Goal: Book appointment/travel/reservation

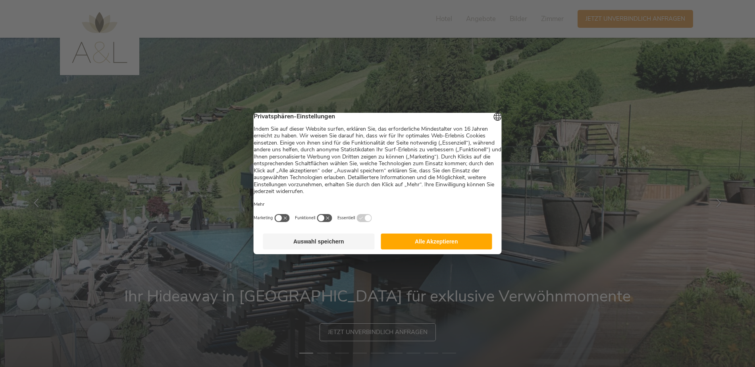
click at [411, 249] on button "Alle Akzeptieren" at bounding box center [437, 242] width 112 height 16
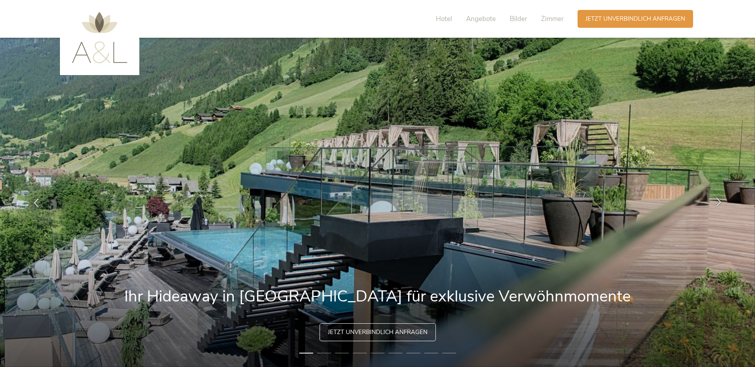
click at [716, 202] on icon at bounding box center [719, 201] width 9 height 9
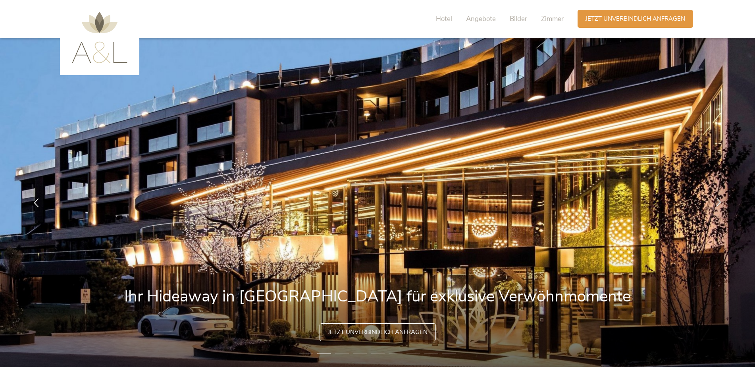
click at [716, 201] on icon at bounding box center [719, 201] width 9 height 9
click at [718, 202] on icon at bounding box center [719, 201] width 9 height 9
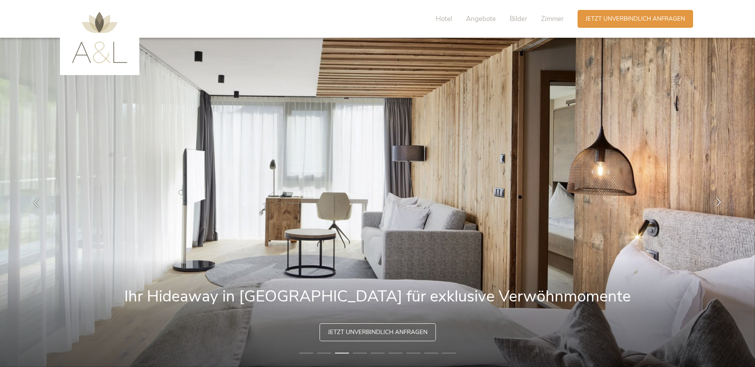
click at [718, 202] on icon at bounding box center [719, 201] width 9 height 9
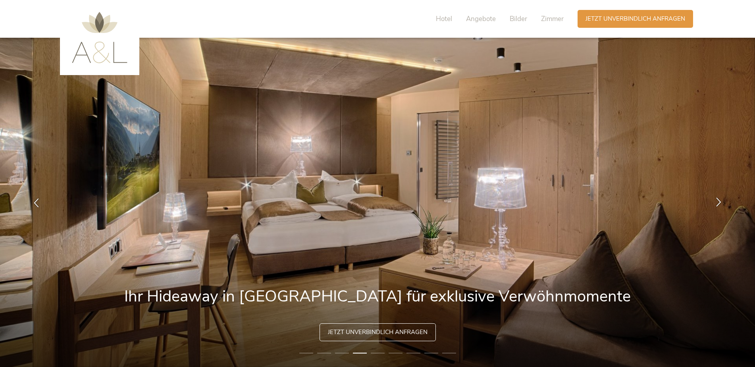
click at [718, 202] on icon at bounding box center [719, 201] width 9 height 9
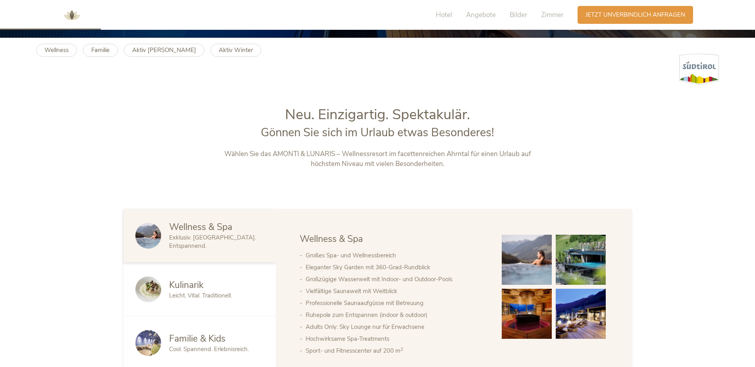
scroll to position [318, 0]
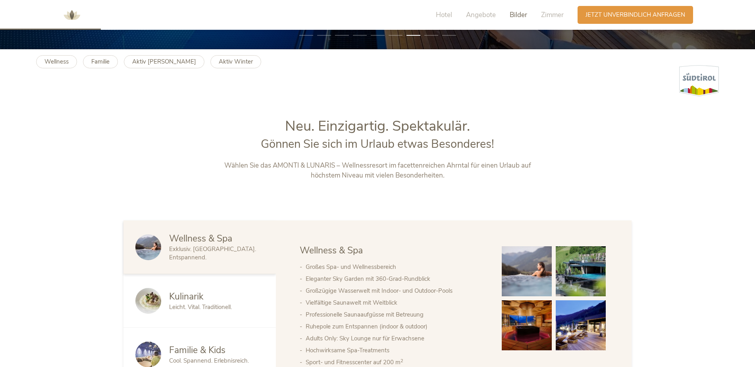
click at [510, 16] on span "Bilder" at bounding box center [518, 14] width 17 height 9
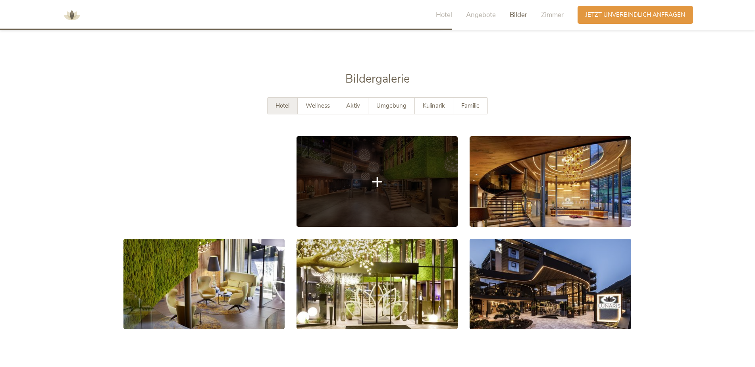
scroll to position [1442, 0]
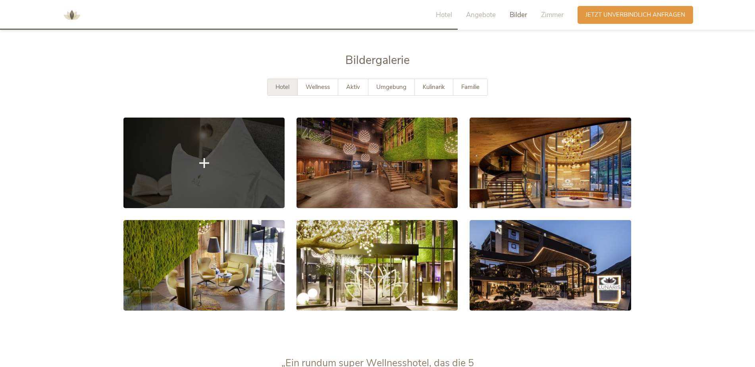
click at [253, 183] on link at bounding box center [204, 163] width 161 height 91
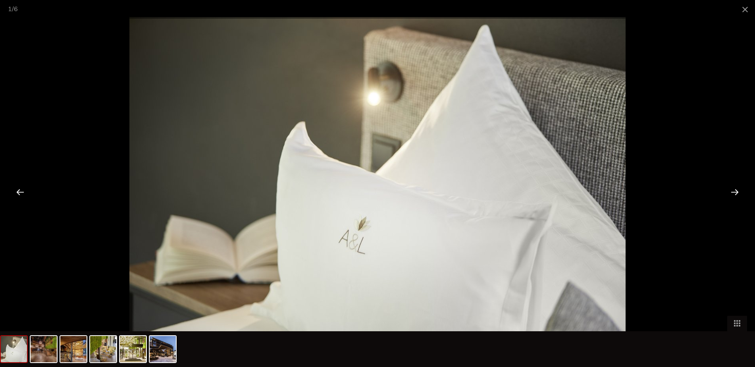
click at [740, 193] on div at bounding box center [735, 192] width 25 height 25
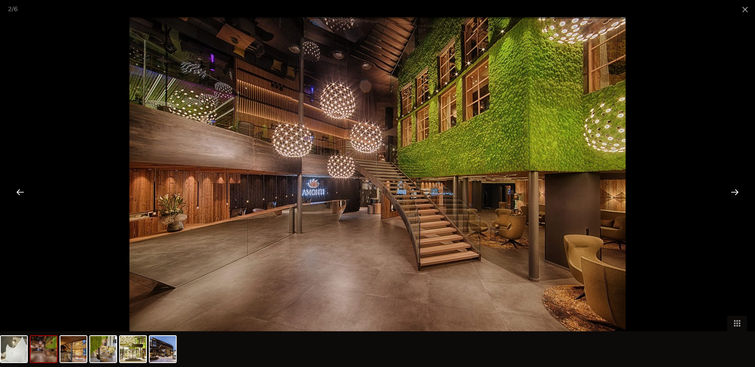
click at [731, 191] on div at bounding box center [735, 192] width 25 height 25
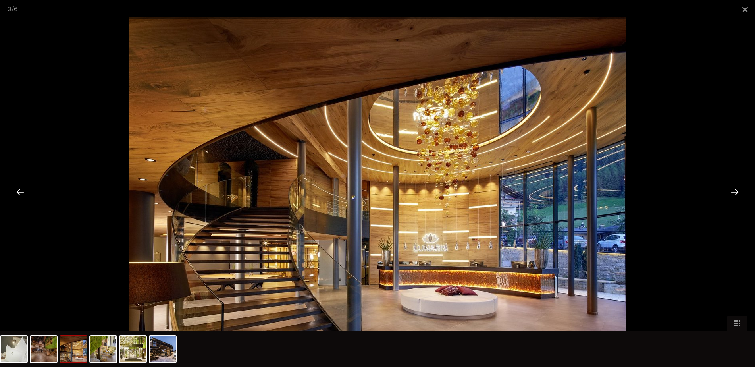
click at [731, 191] on div at bounding box center [735, 192] width 25 height 25
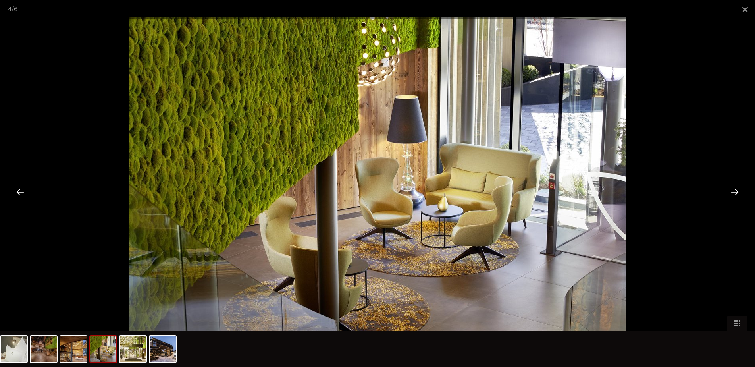
click at [731, 191] on div at bounding box center [735, 192] width 25 height 25
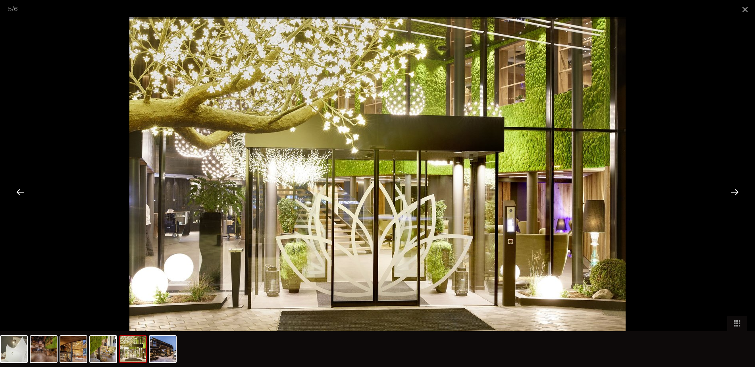
click at [731, 191] on div at bounding box center [735, 192] width 25 height 25
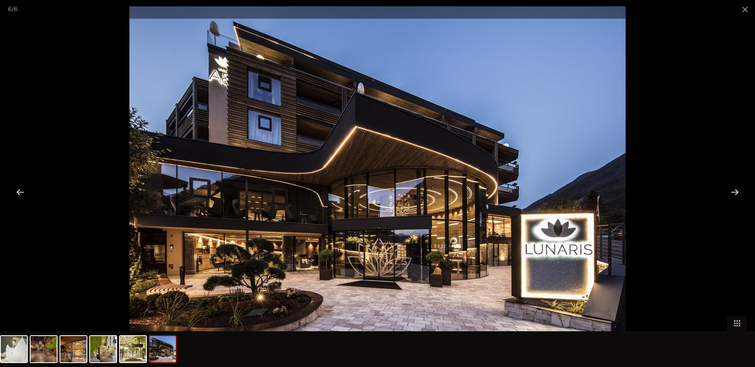
click at [731, 191] on div at bounding box center [735, 192] width 25 height 25
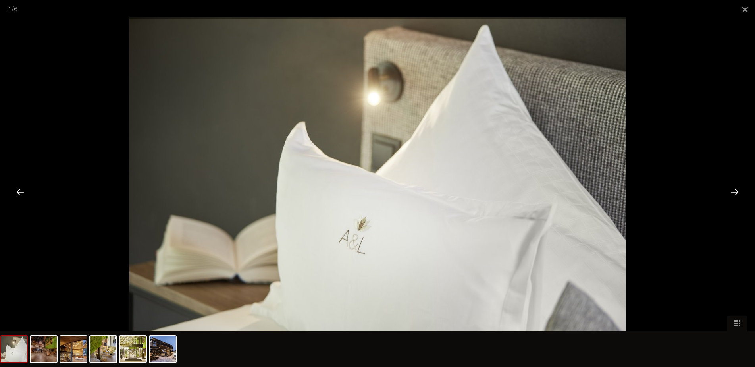
click at [731, 191] on div at bounding box center [735, 192] width 25 height 25
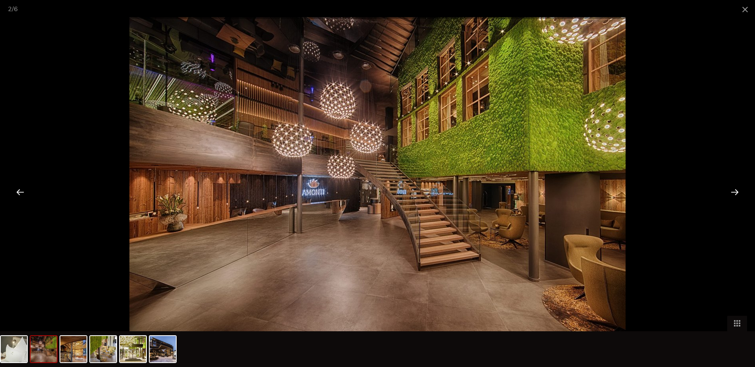
click at [721, 56] on div at bounding box center [377, 183] width 755 height 367
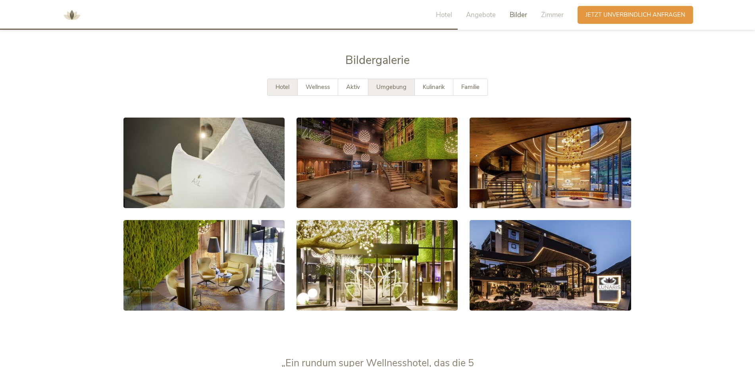
click at [387, 83] on span "Umgebung" at bounding box center [392, 87] width 30 height 8
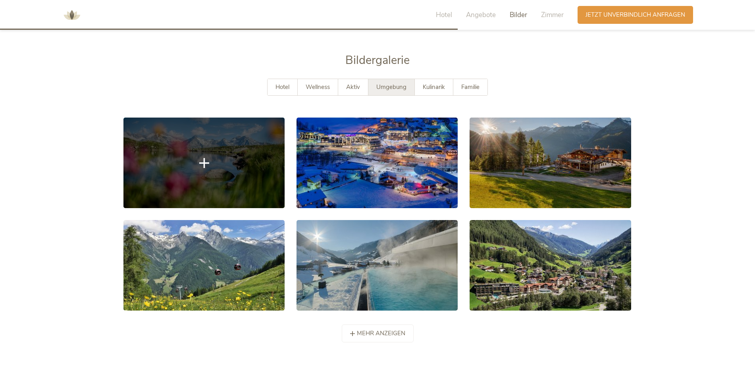
click at [252, 126] on link at bounding box center [204, 163] width 161 height 91
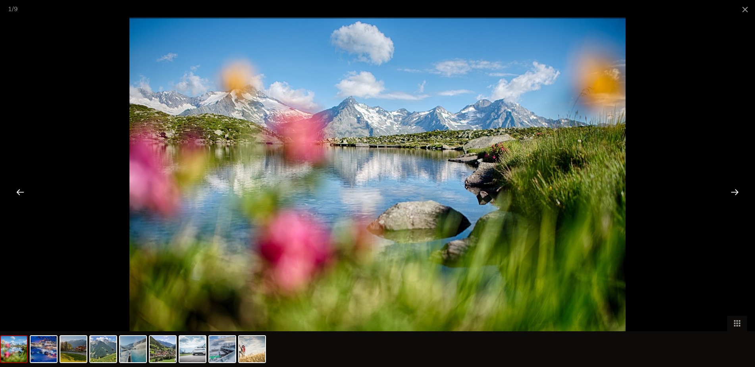
click at [736, 191] on div at bounding box center [735, 192] width 25 height 25
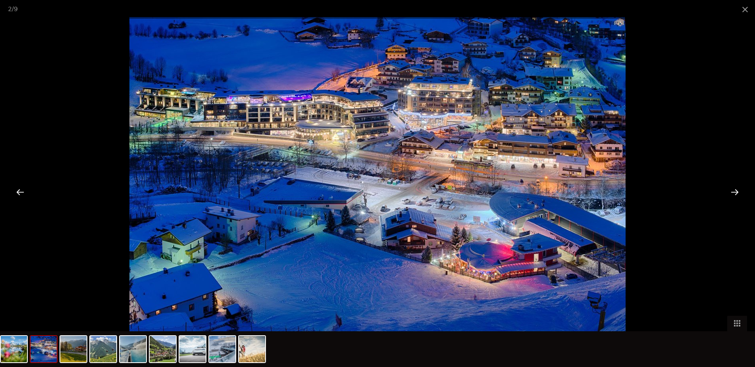
click at [736, 191] on div at bounding box center [735, 192] width 25 height 25
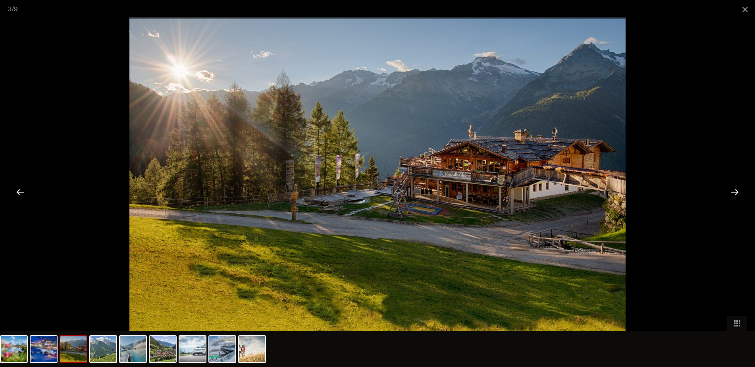
click at [736, 191] on div at bounding box center [735, 192] width 25 height 25
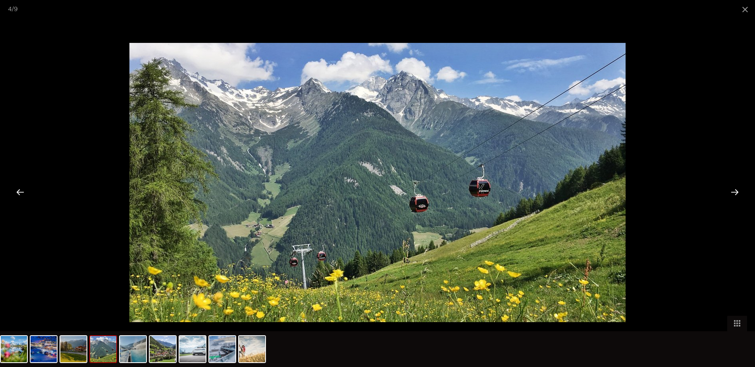
click at [736, 191] on div at bounding box center [735, 192] width 25 height 25
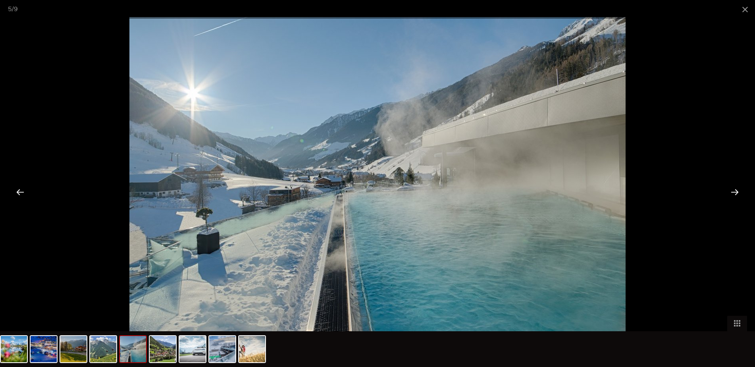
click at [736, 191] on div at bounding box center [735, 192] width 25 height 25
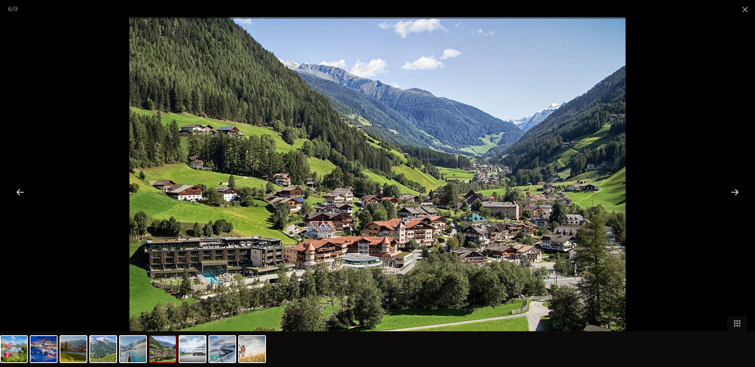
click at [736, 191] on div at bounding box center [735, 192] width 25 height 25
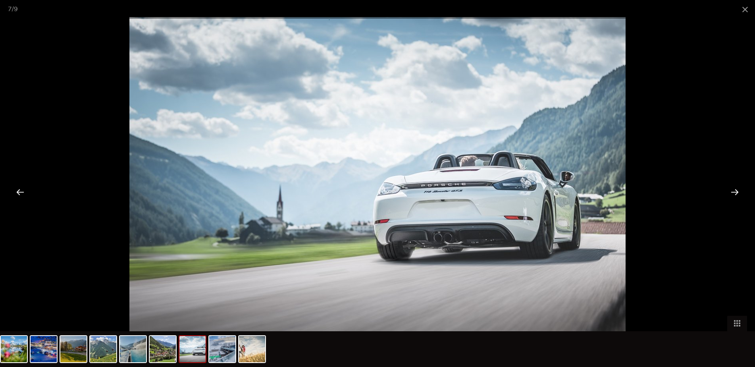
click at [736, 191] on div at bounding box center [735, 192] width 25 height 25
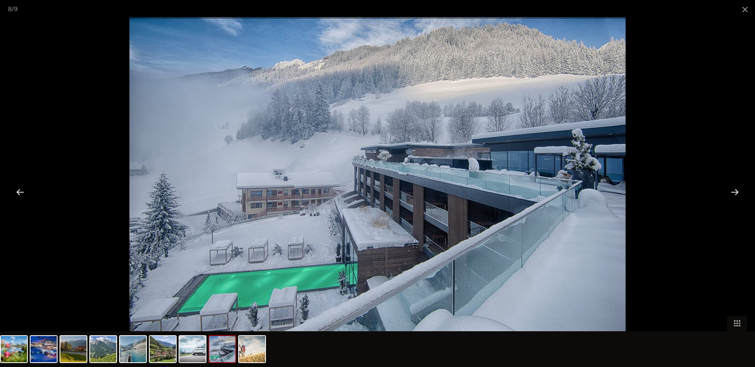
click at [736, 191] on div at bounding box center [735, 192] width 25 height 25
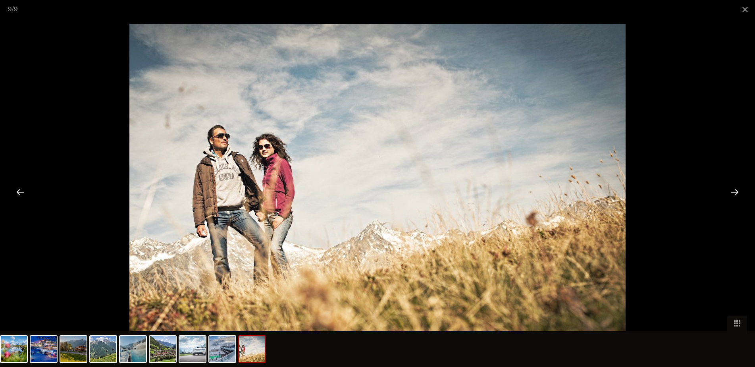
click at [728, 160] on div at bounding box center [377, 183] width 755 height 367
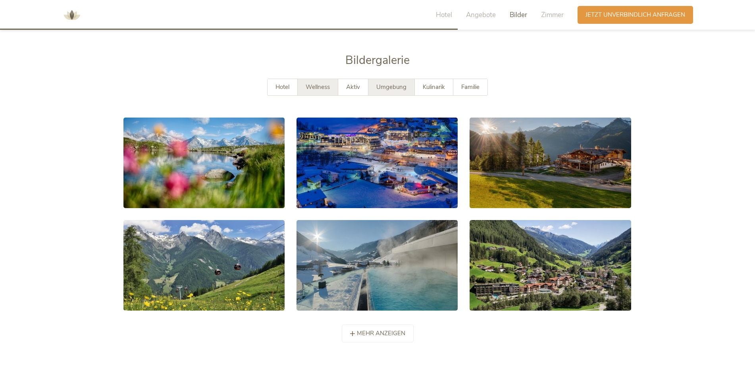
click at [327, 83] on span "Wellness" at bounding box center [318, 87] width 24 height 8
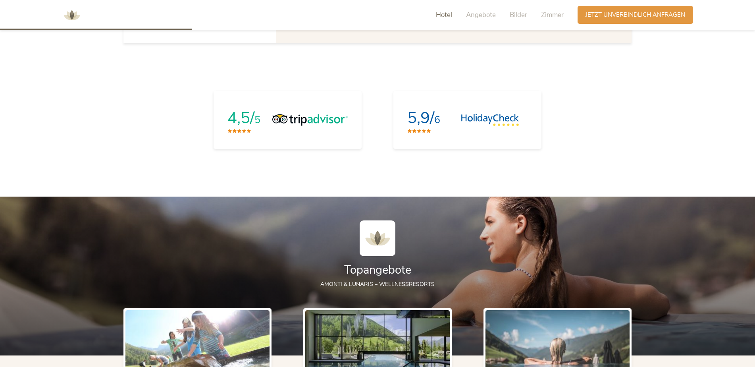
scroll to position [608, 0]
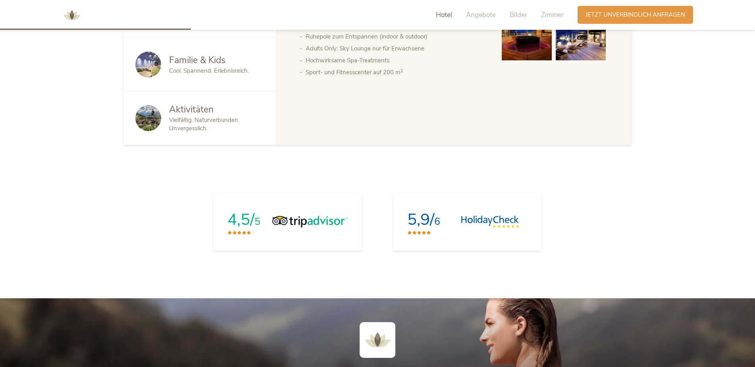
click at [496, 18] on div "Hotel Angebote Bilder Zimmer" at bounding box center [502, 15] width 152 height 18
click at [489, 17] on span "Angebote" at bounding box center [481, 14] width 30 height 9
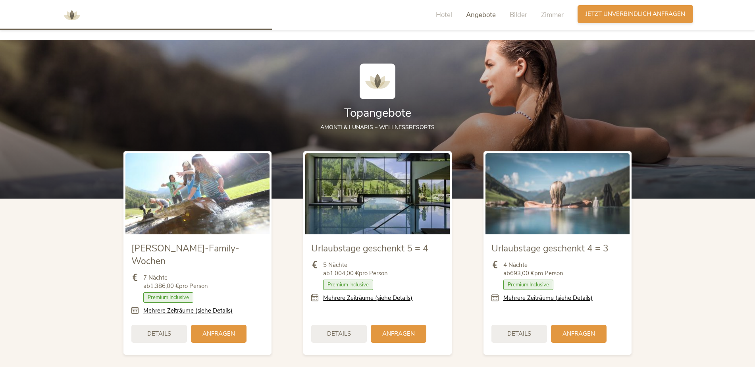
click at [612, 16] on span "Jetzt unverbindlich anfragen" at bounding box center [636, 14] width 100 height 8
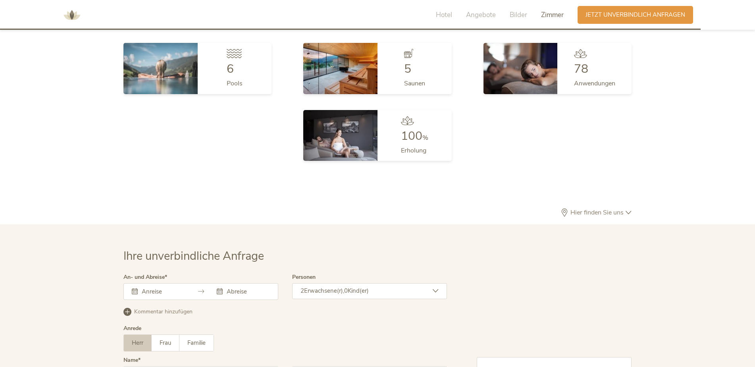
scroll to position [2086, 0]
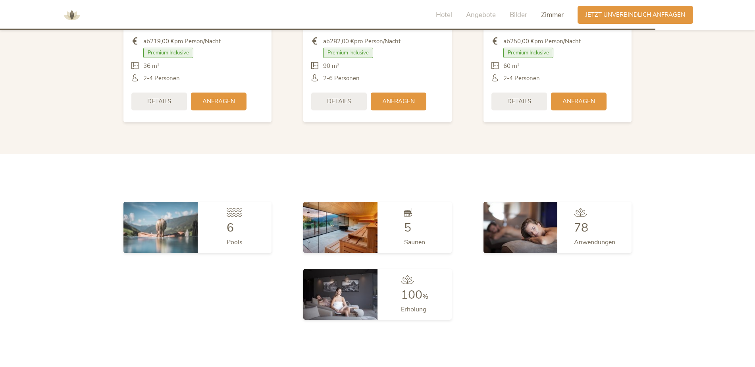
click at [550, 16] on span "Zimmer" at bounding box center [552, 14] width 23 height 9
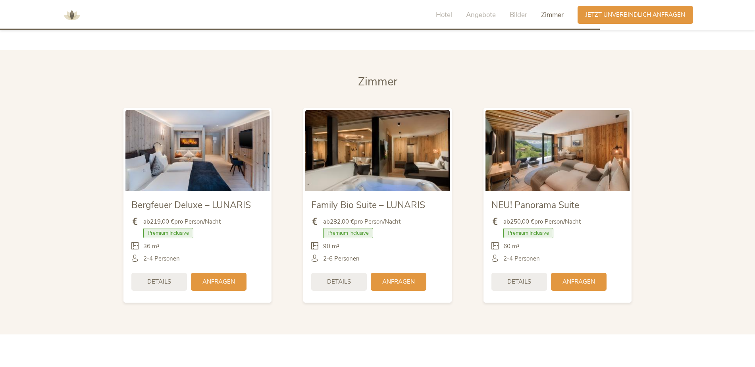
scroll to position [1903, 0]
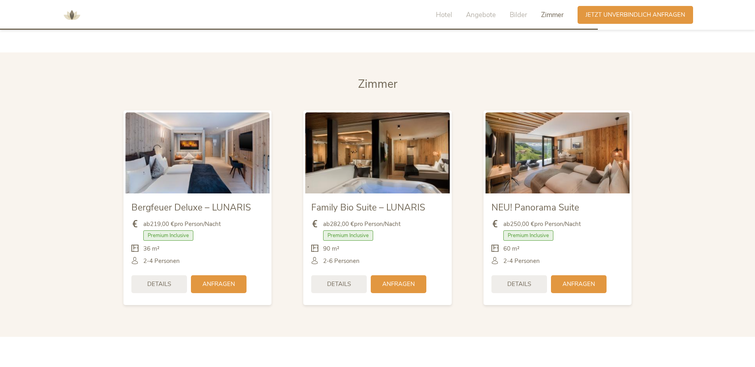
click at [202, 130] on img at bounding box center [198, 152] width 144 height 81
click at [213, 277] on div "Anfragen" at bounding box center [219, 283] width 56 height 18
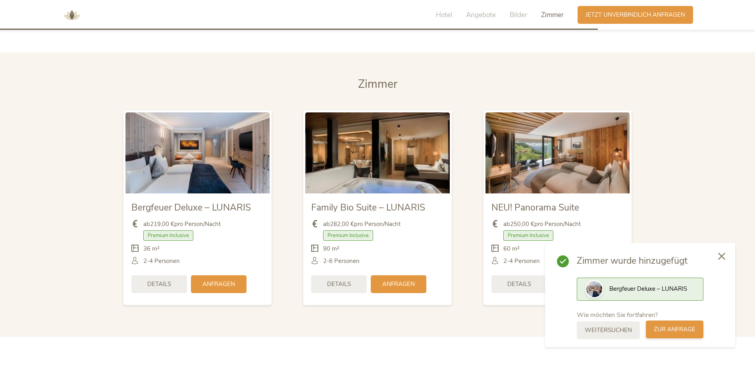
click at [674, 335] on div "zur Anfrage" at bounding box center [675, 330] width 58 height 18
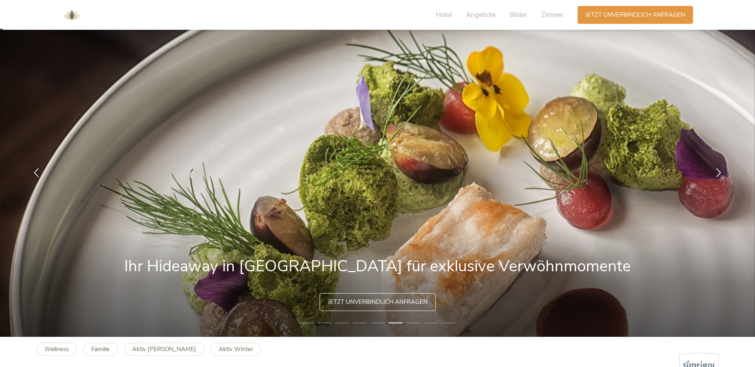
scroll to position [0, 0]
